Goal: Task Accomplishment & Management: Complete application form

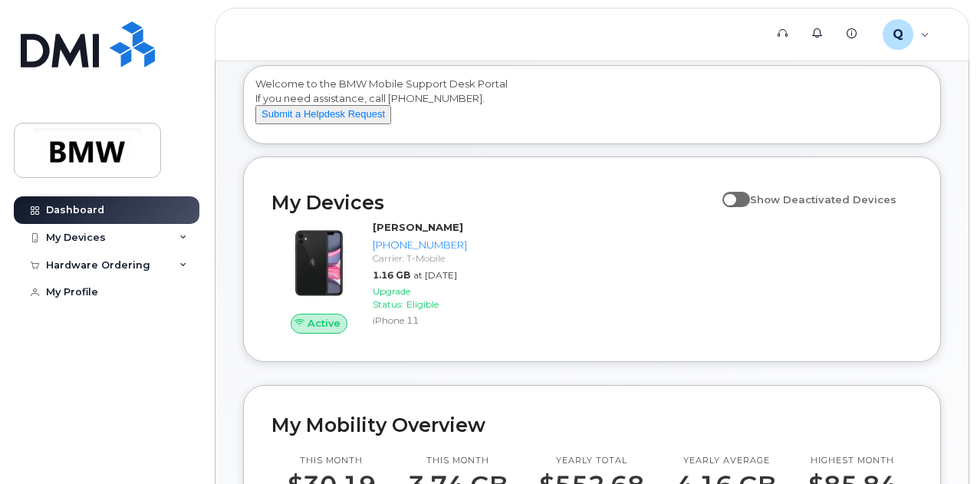
scroll to position [69, 0]
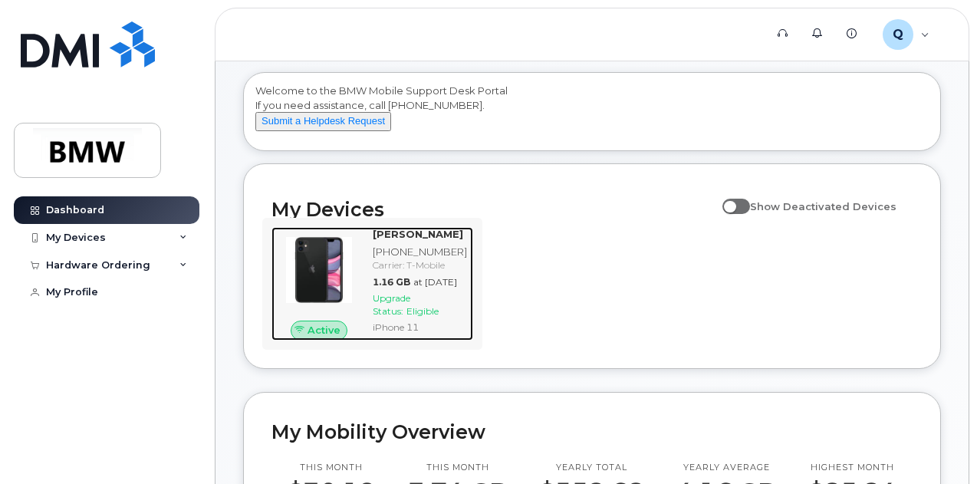
click at [317, 280] on img at bounding box center [319, 270] width 71 height 71
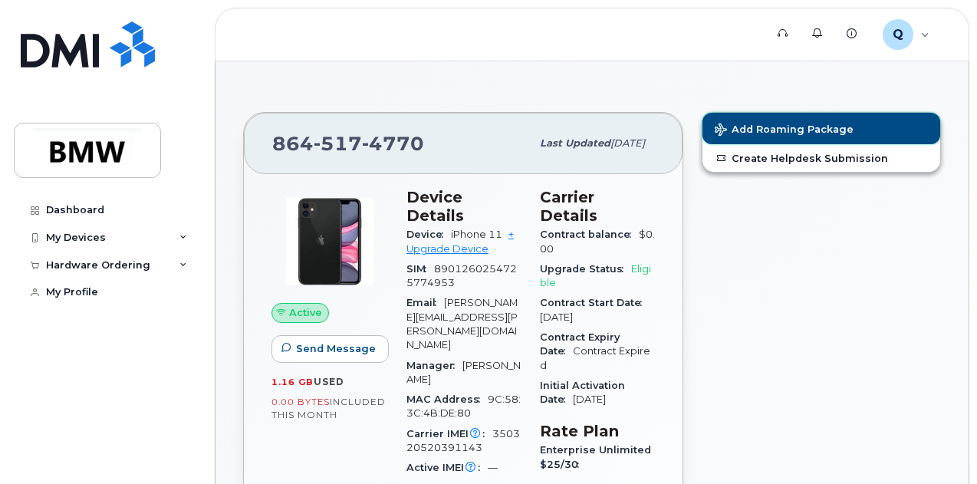
click at [845, 137] on button "Add Roaming Package" at bounding box center [821, 128] width 238 height 31
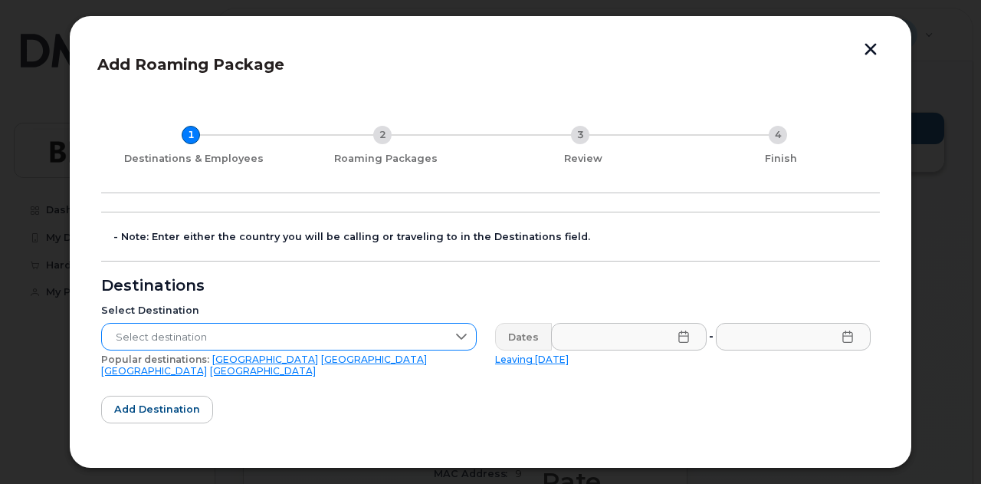
click at [463, 337] on icon at bounding box center [461, 336] width 12 height 12
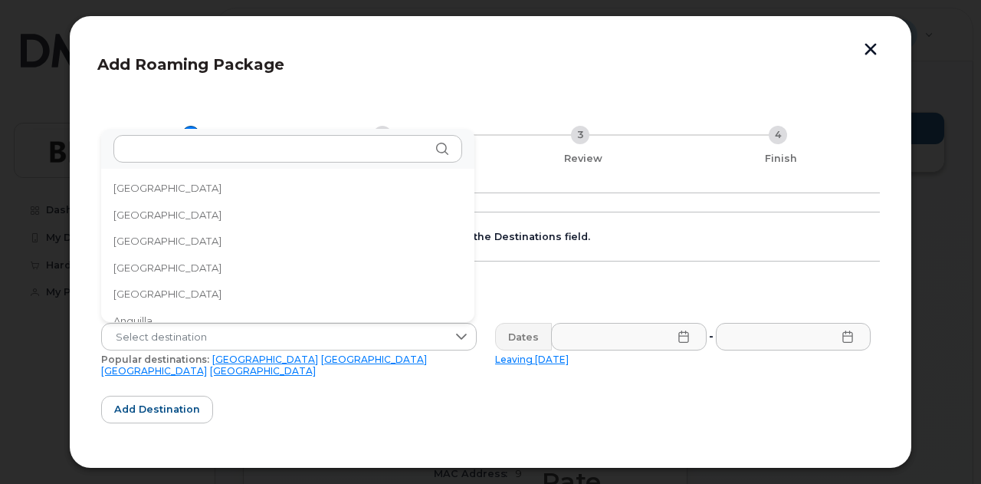
click at [321, 358] on link "Mexico" at bounding box center [374, 358] width 106 height 11
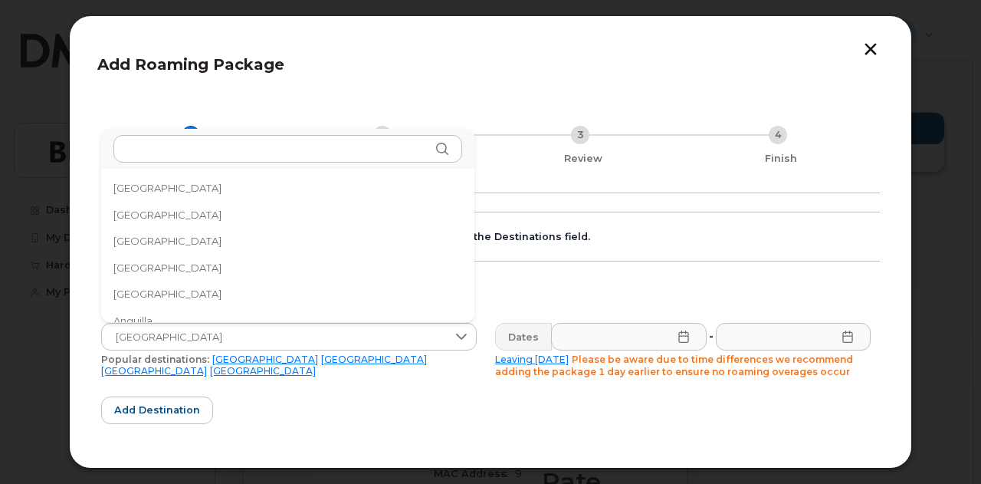
scroll to position [3190, 0]
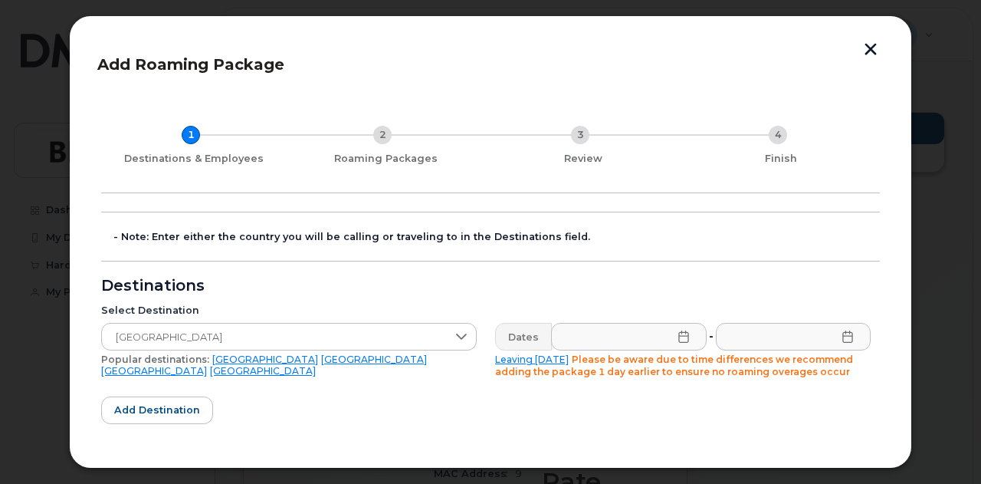
click at [683, 337] on icon at bounding box center [683, 336] width 10 height 12
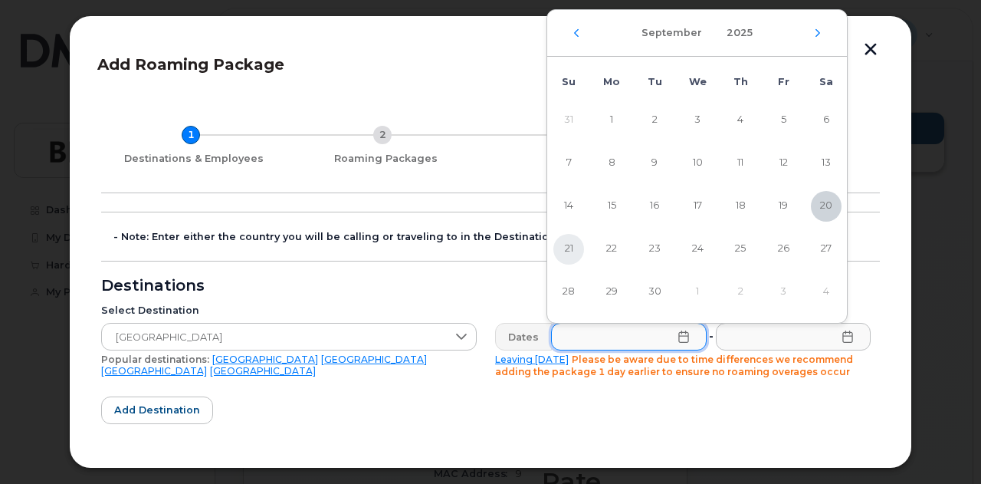
click at [563, 244] on span "21" at bounding box center [568, 249] width 31 height 31
type input "09/21/2025"
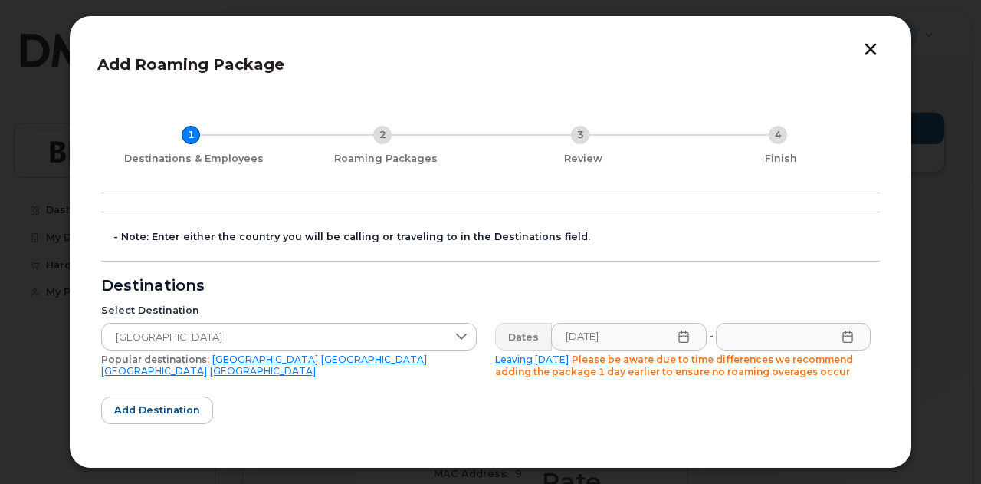
click at [842, 338] on icon at bounding box center [848, 336] width 12 height 12
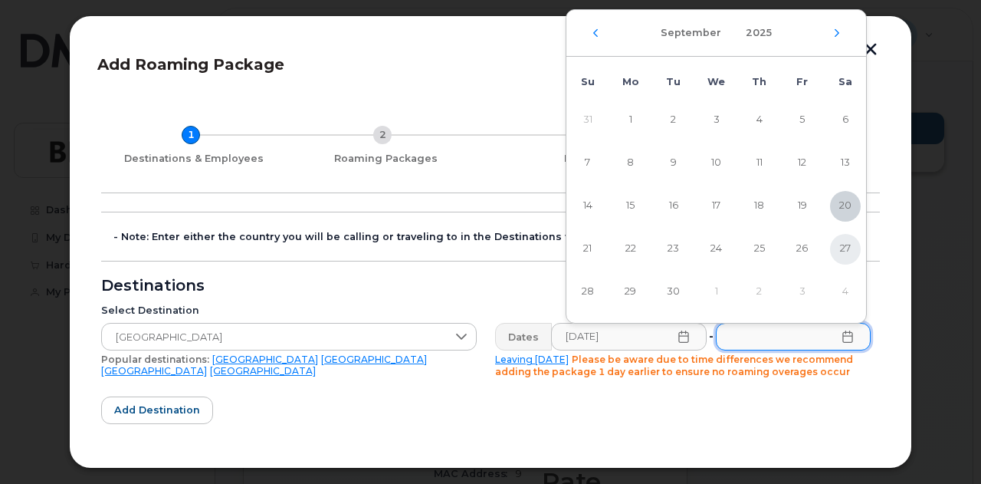
click at [845, 252] on span "27" at bounding box center [845, 249] width 31 height 31
type input "09/27/2025"
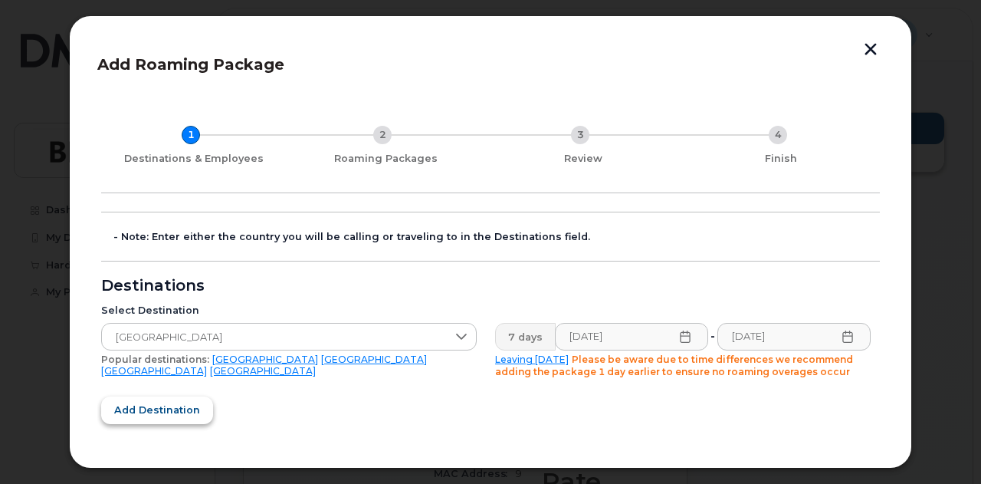
click at [178, 399] on button "Add destination" at bounding box center [157, 410] width 112 height 28
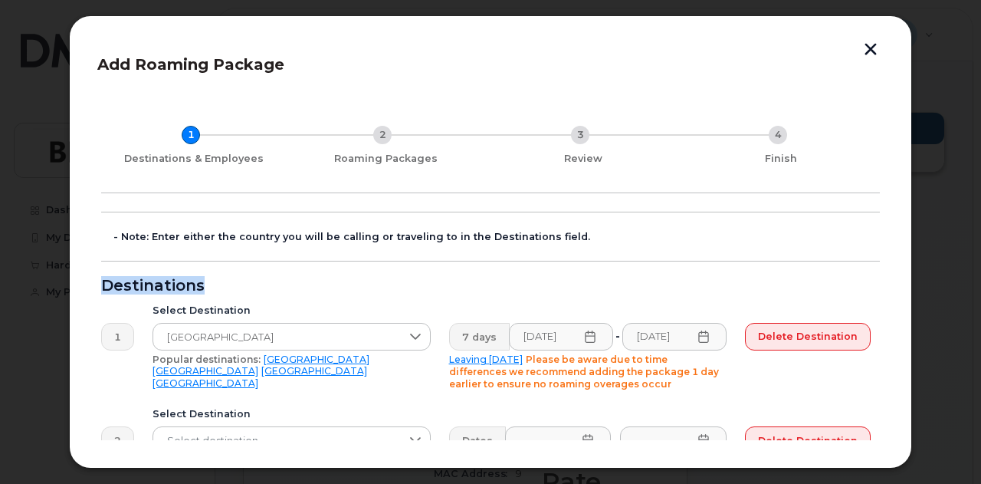
drag, startPoint x: 885, startPoint y: 218, endPoint x: 897, endPoint y: 272, distance: 54.9
click at [897, 272] on div "Add Roaming Package 1 Destinations & Employees 2 Roaming Packages 3 Review 4 Fi…" at bounding box center [490, 241] width 843 height 453
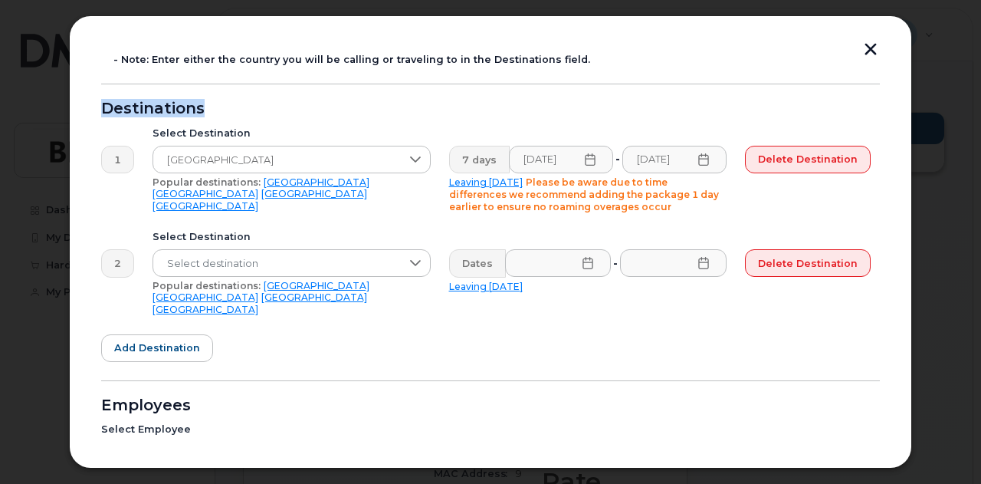
scroll to position [175, 0]
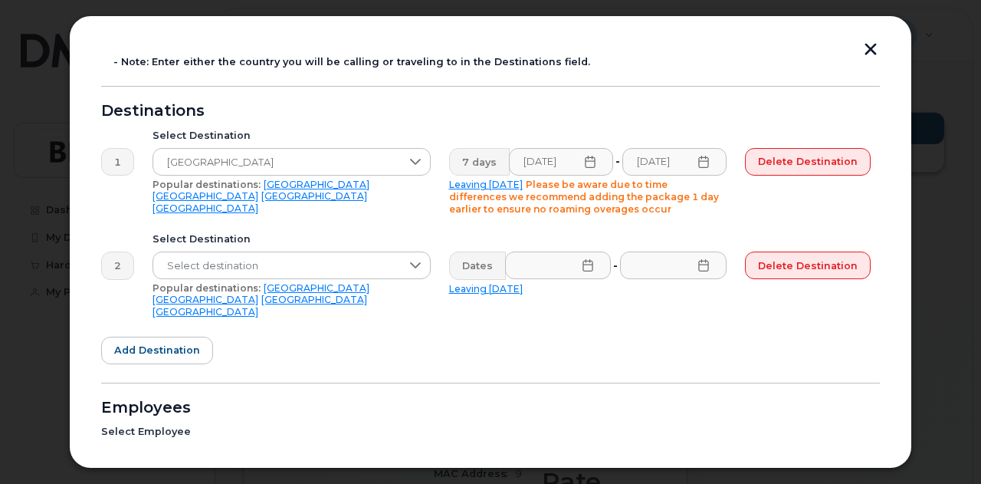
click at [829, 249] on div "Delete destination" at bounding box center [808, 284] width 144 height 84
click at [830, 263] on span "Delete destination" at bounding box center [808, 265] width 100 height 15
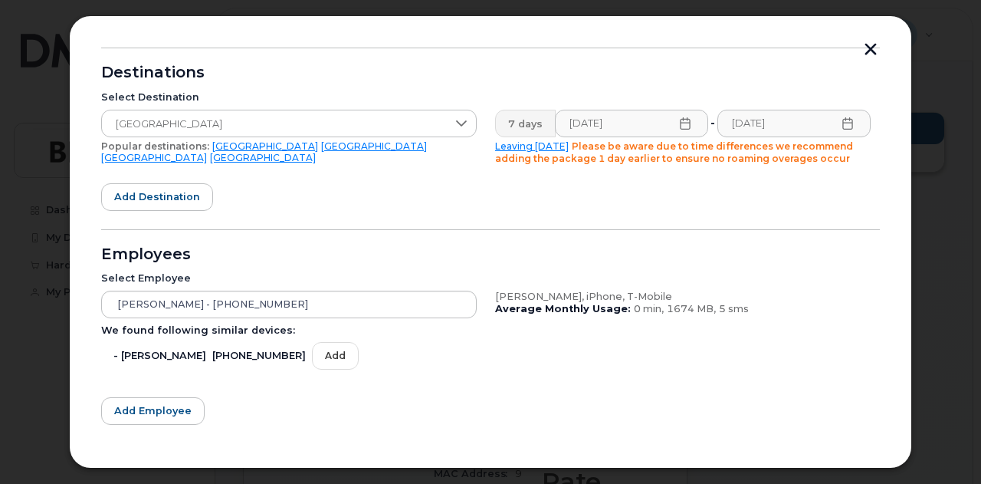
scroll to position [283, 0]
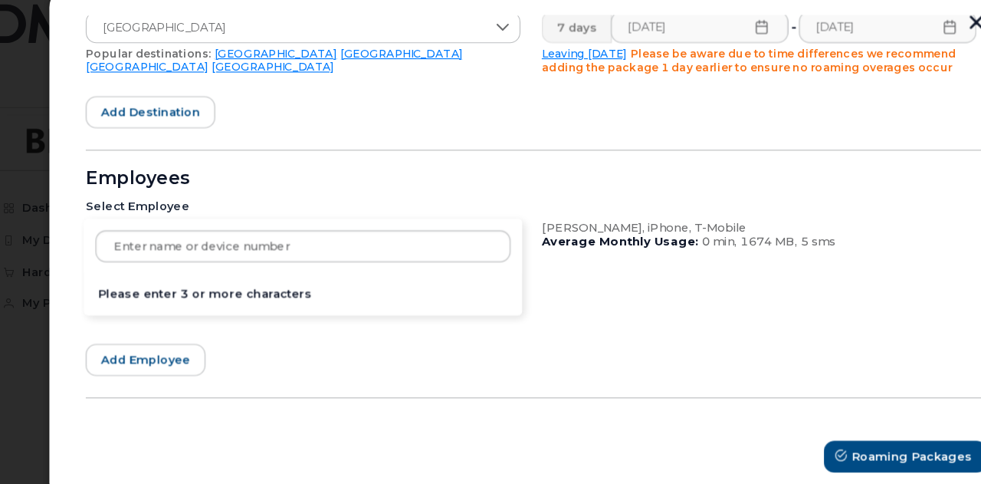
click at [323, 236] on div "Nita Shivanna - 864-517-4770 Please enter 3 or more characters" at bounding box center [289, 235] width 376 height 28
click at [430, 237] on input "[PERSON_NAME]" at bounding box center [289, 243] width 359 height 28
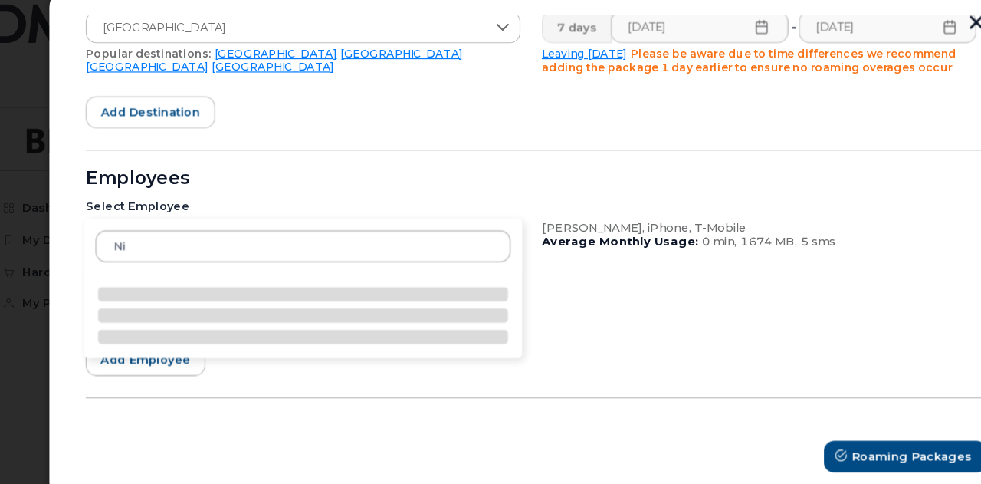
type input "N"
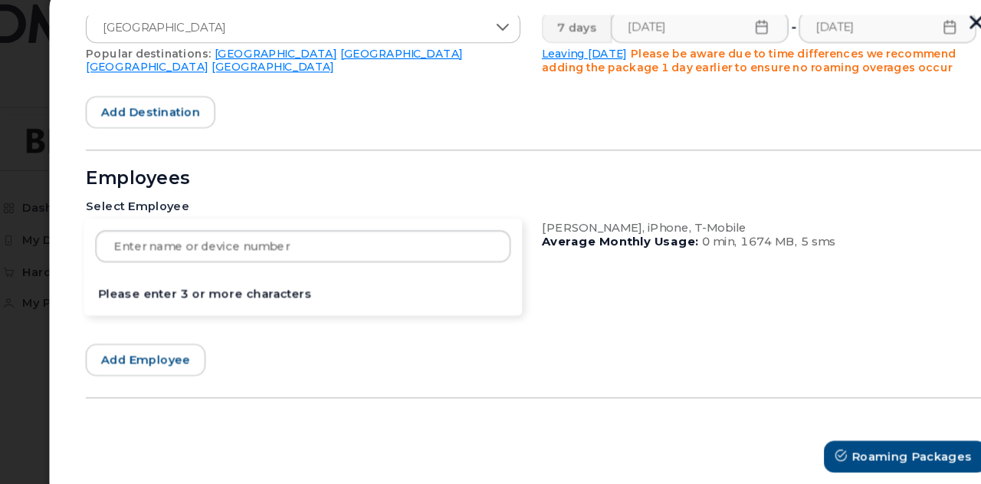
click at [540, 247] on div "Nita Shivanna, iPhone, T-Mobile Average Monthly Usage: 0 min, 1674 MB, 5 sms" at bounding box center [683, 265] width 394 height 106
click at [455, 231] on div "Nita Shivanna - 864-517-4770 Please enter 3 or more characters" at bounding box center [289, 235] width 376 height 28
type input "86451744"
click at [553, 274] on div "Nita Shivanna, iPhone, T-Mobile Average Monthly Usage: 0 min, 1674 MB, 5 sms" at bounding box center [683, 265] width 394 height 106
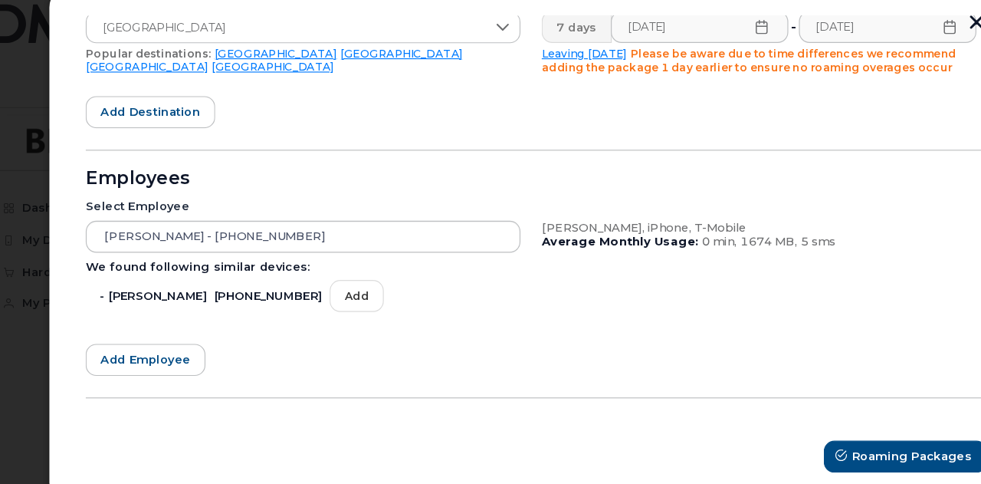
click at [706, 229] on div "Nita Shivanna, iPhone, T-Mobile" at bounding box center [683, 227] width 376 height 12
click at [690, 242] on span "1674 MB," at bounding box center [691, 238] width 49 height 11
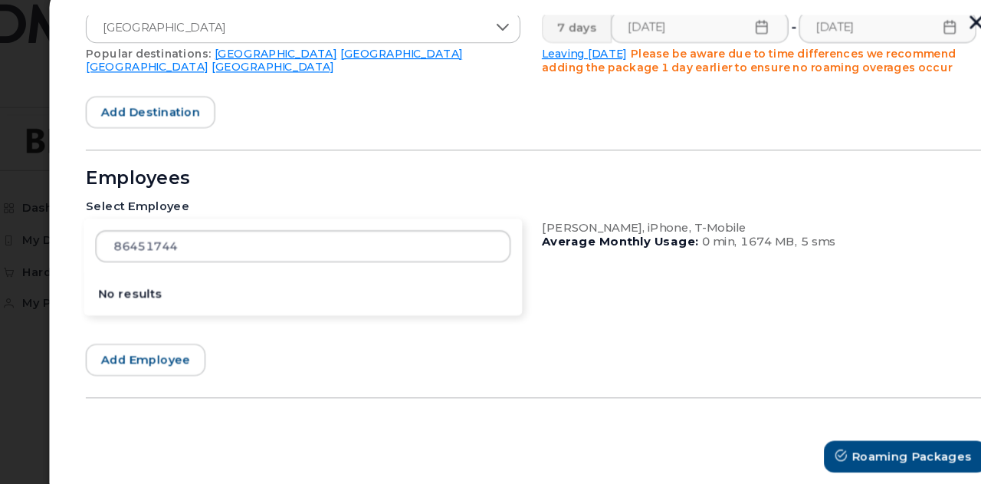
click at [380, 237] on div "Nita Shivanna - 864-517-4770 86451744 No results" at bounding box center [289, 235] width 376 height 28
type input "8645174770"
click at [572, 310] on div "Nita Shivanna, iPhone, T-Mobile Average Monthly Usage: 0 min, 1674 MB, 5 sms" at bounding box center [683, 265] width 394 height 106
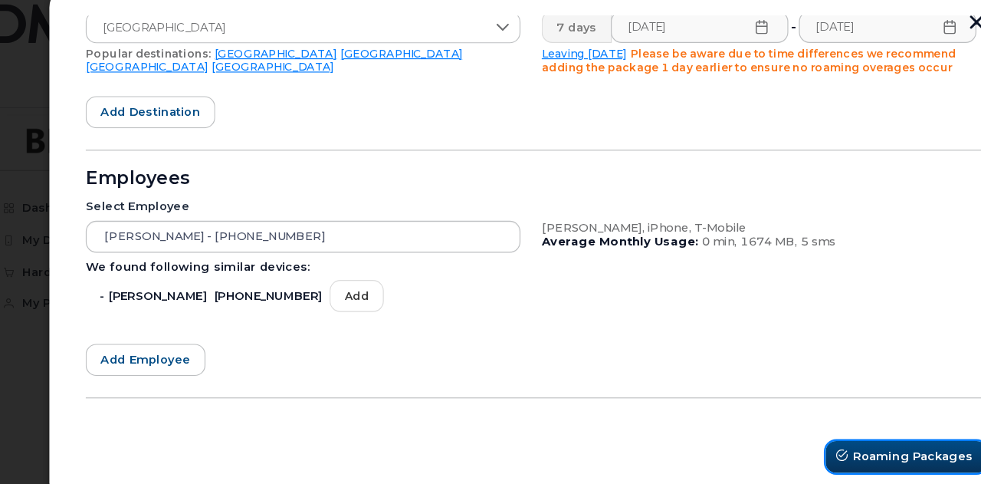
click at [793, 414] on button "Roaming Packages" at bounding box center [810, 425] width 140 height 28
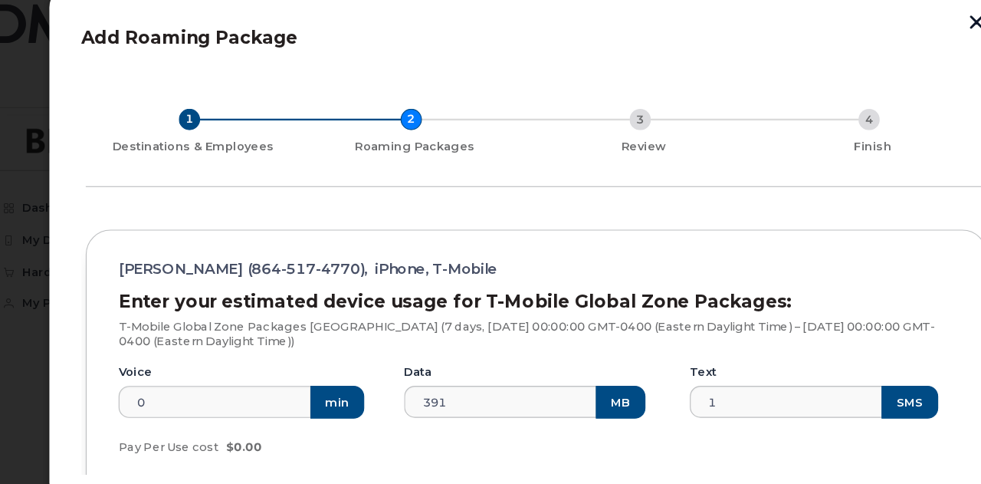
scroll to position [0, 0]
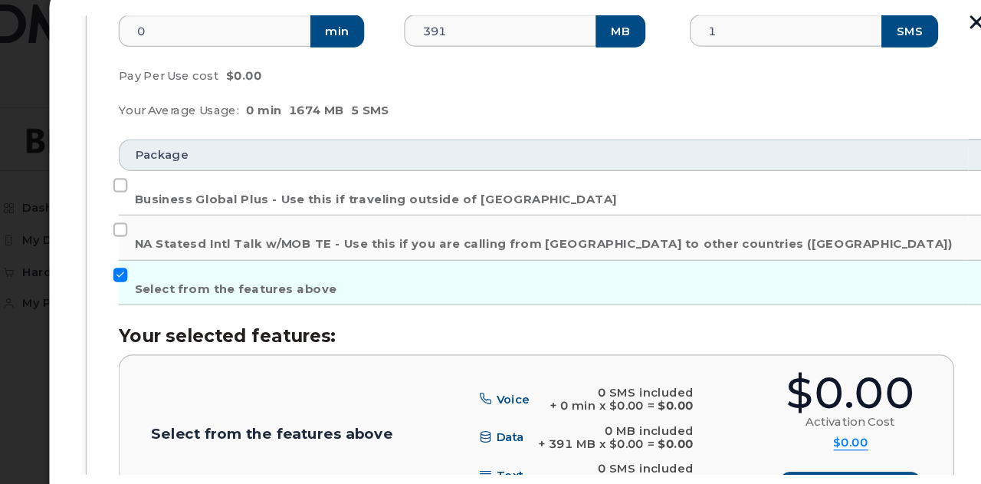
scroll to position [322, 0]
click at [128, 189] on input "Business Global Plus - Use this if traveling outside of North America" at bounding box center [131, 190] width 12 height 12
checkbox input "true"
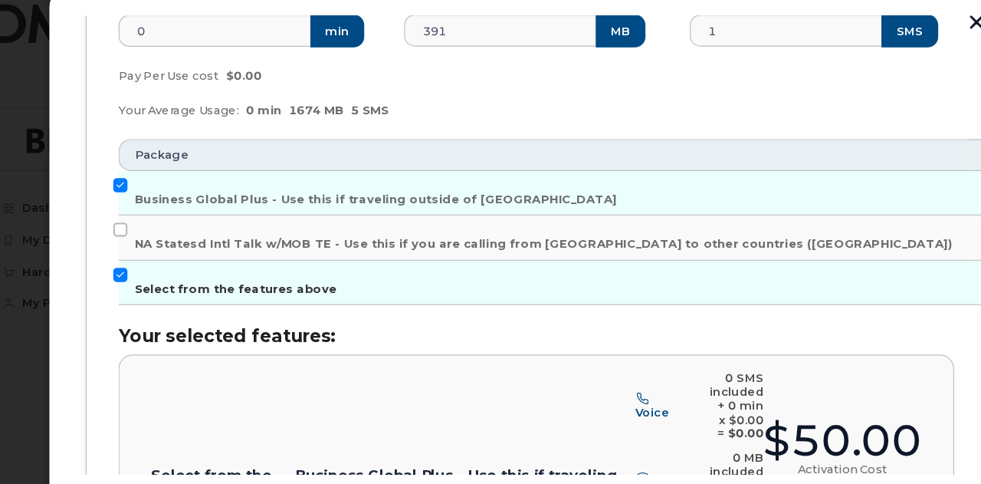
click at [126, 263] on input "Select from the features above" at bounding box center [131, 267] width 12 height 12
checkbox input "false"
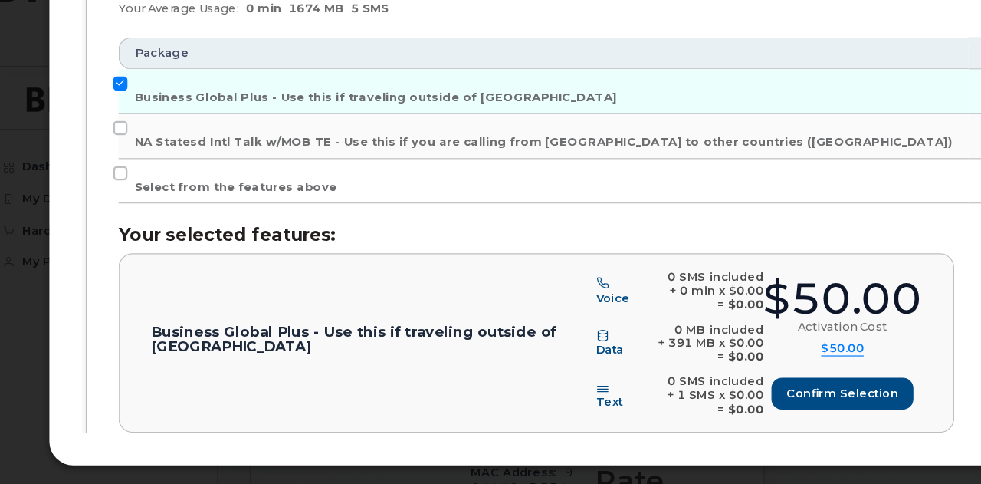
scroll to position [376, 0]
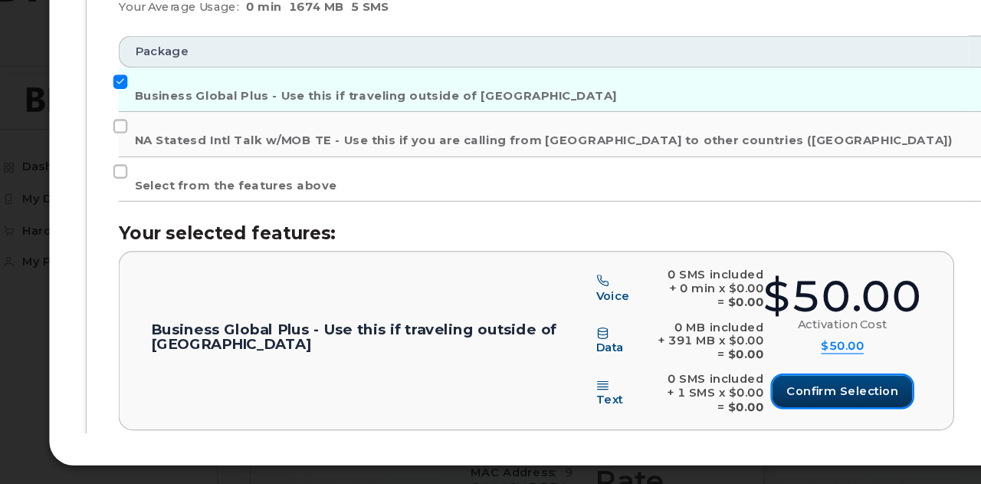
click at [741, 402] on span "Confirm selection" at bounding box center [755, 403] width 97 height 15
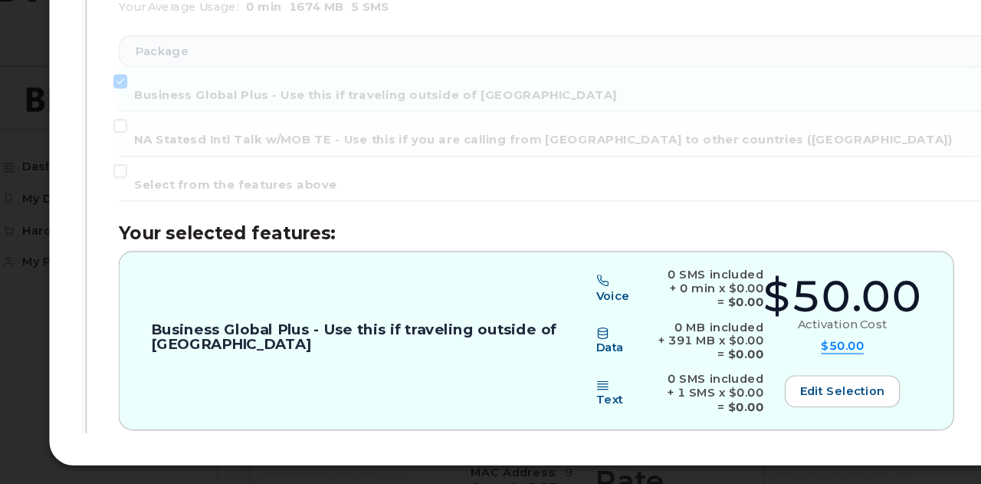
scroll to position [481, 0]
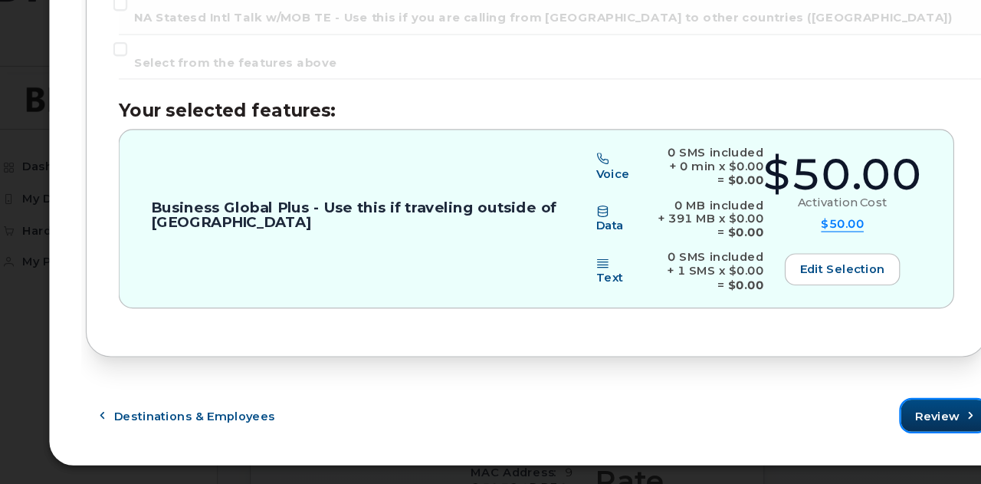
click at [834, 426] on span "Review" at bounding box center [837, 425] width 38 height 15
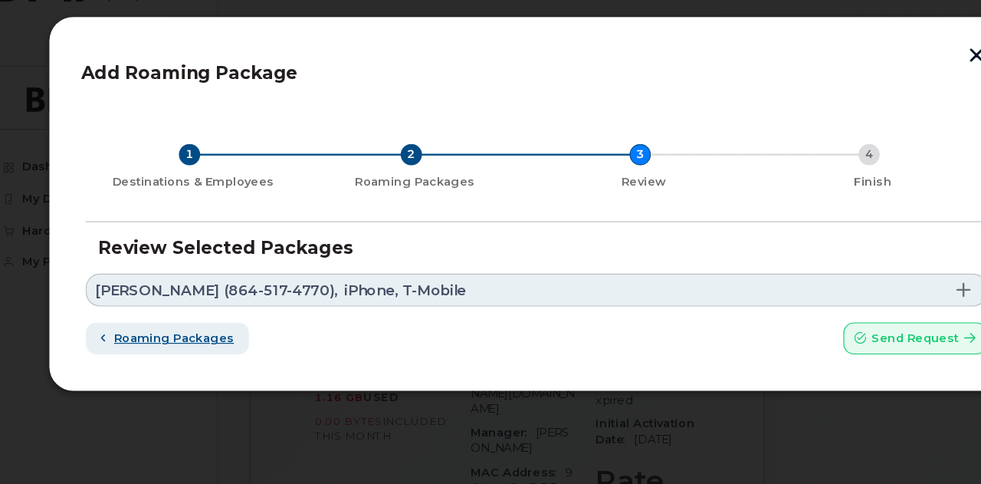
click at [117, 353] on icon "button" at bounding box center [116, 358] width 10 height 10
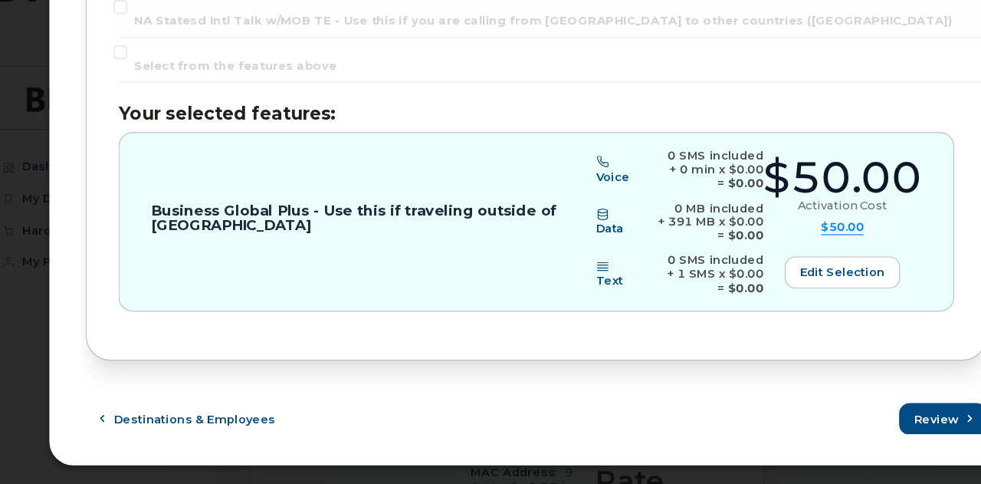
scroll to position [481, 0]
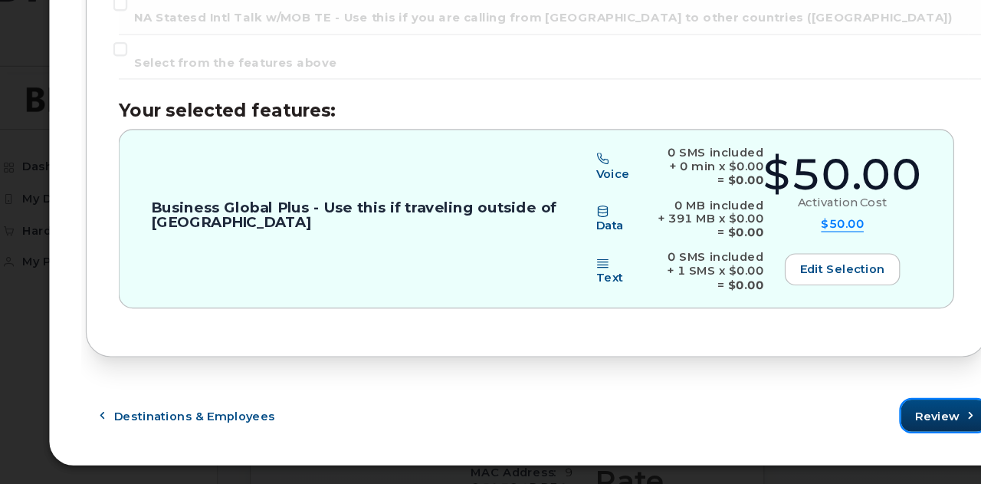
click at [839, 418] on span "Review" at bounding box center [837, 425] width 38 height 15
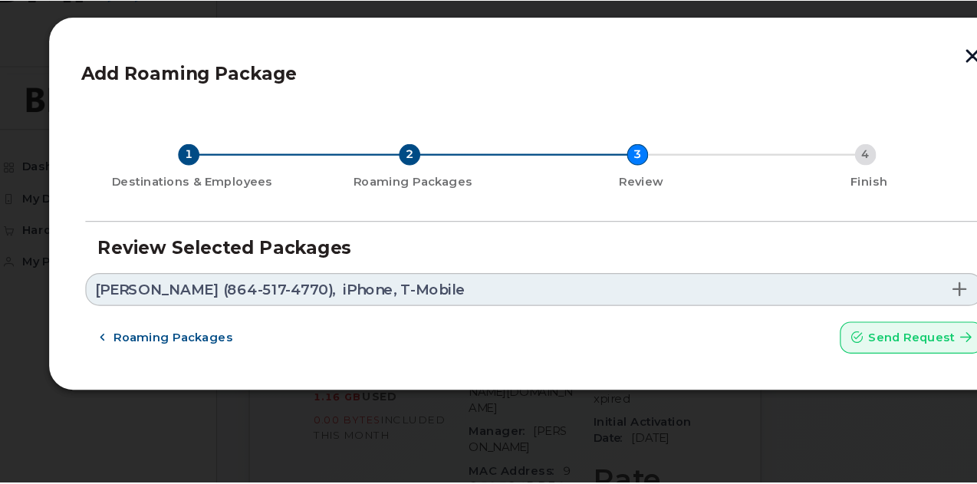
scroll to position [0, 0]
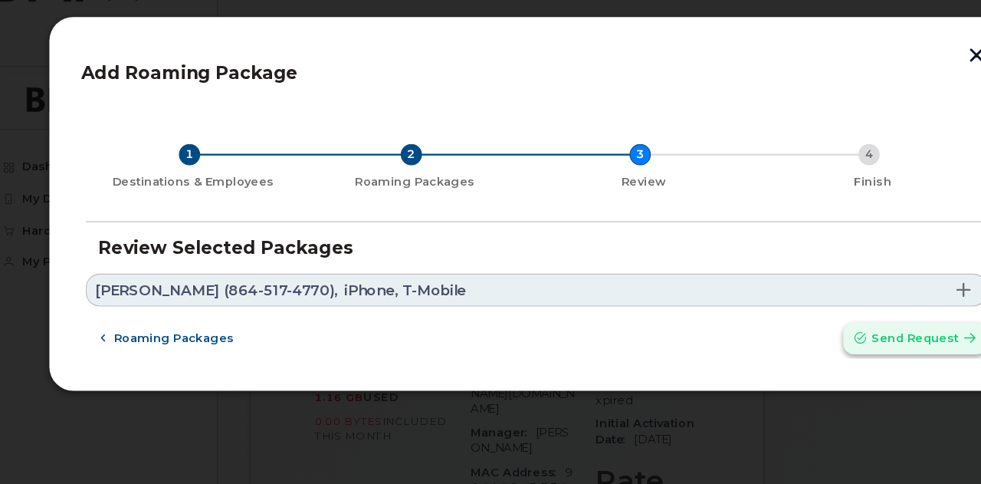
click at [824, 360] on span "Send request" at bounding box center [817, 357] width 75 height 15
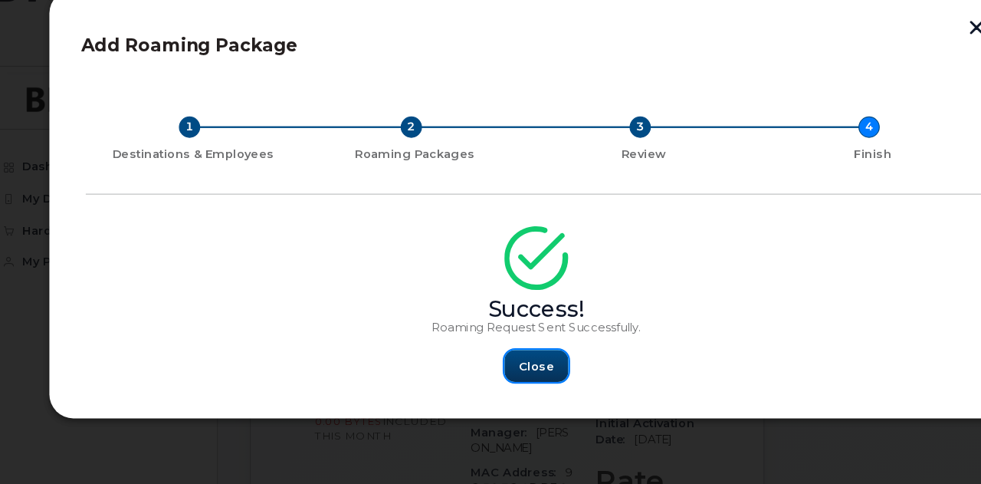
click at [497, 379] on span "Close" at bounding box center [490, 382] width 31 height 15
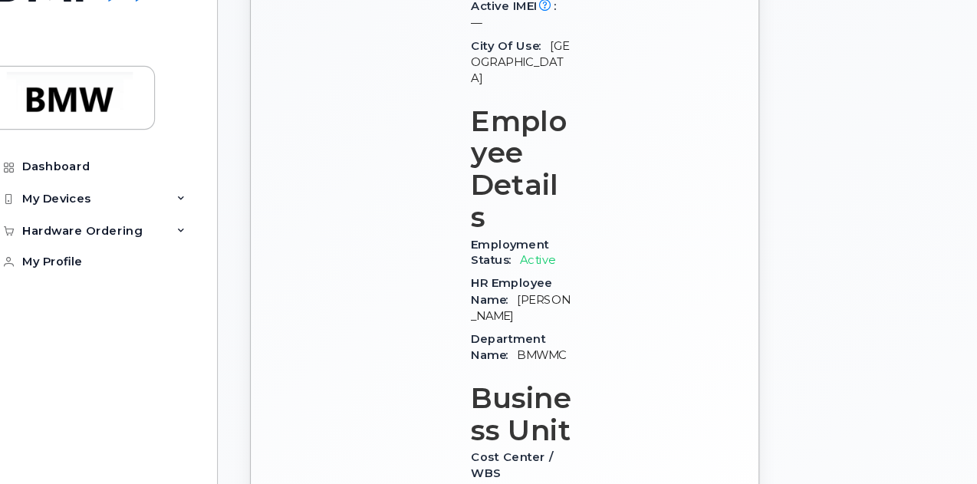
scroll to position [525, 0]
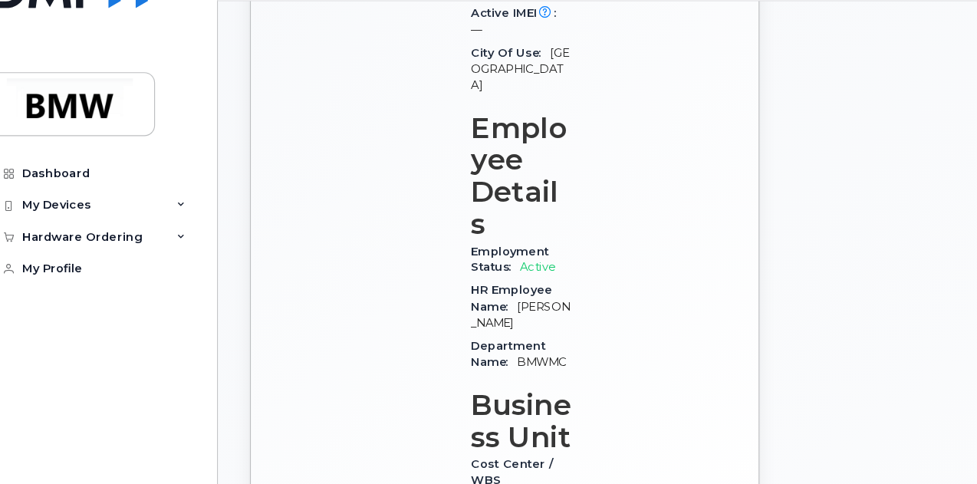
click at [797, 376] on div "Add Roaming Package Create Helpdesk Submission" at bounding box center [821, 98] width 258 height 1041
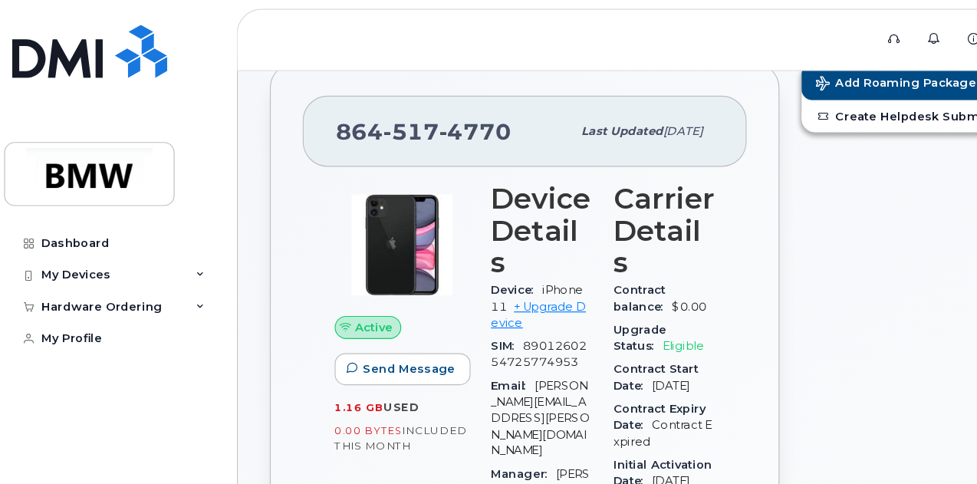
scroll to position [0, 0]
